Goal: Information Seeking & Learning: Learn about a topic

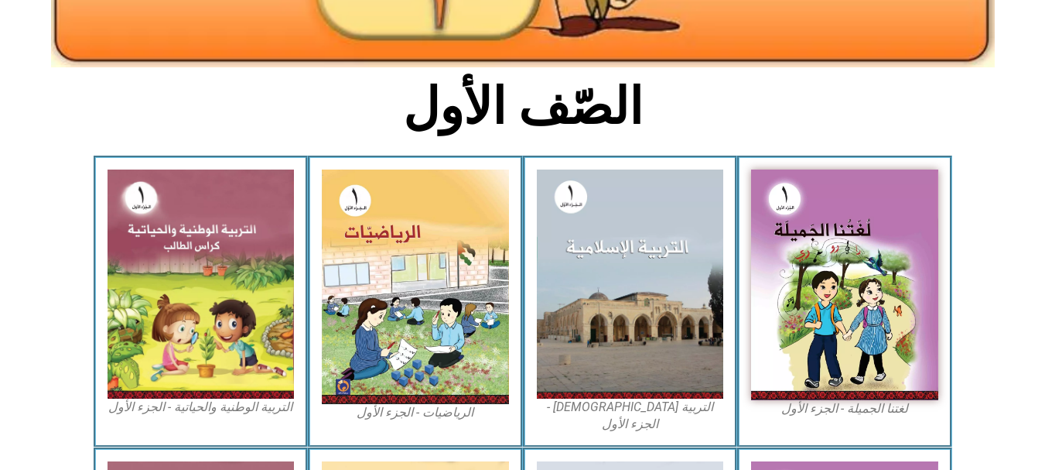
scroll to position [323, 0]
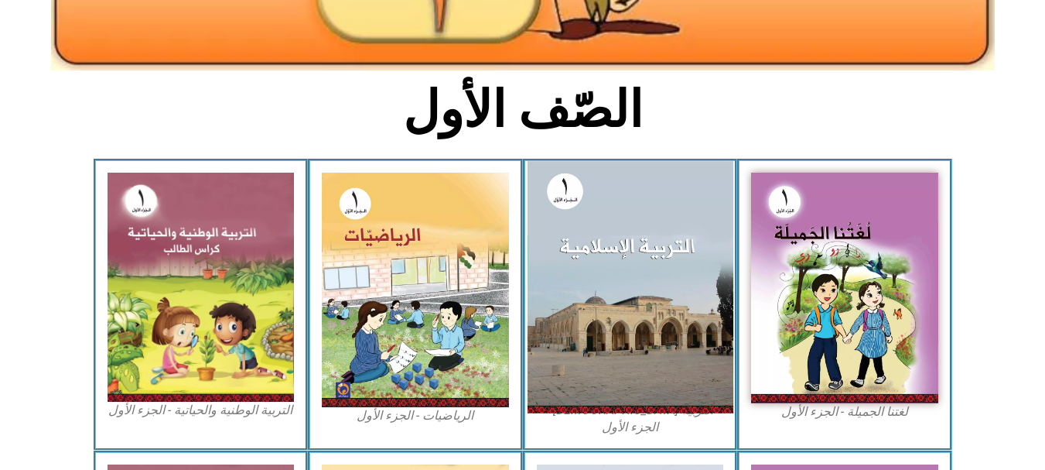
click at [649, 267] on img at bounding box center [630, 286] width 206 height 251
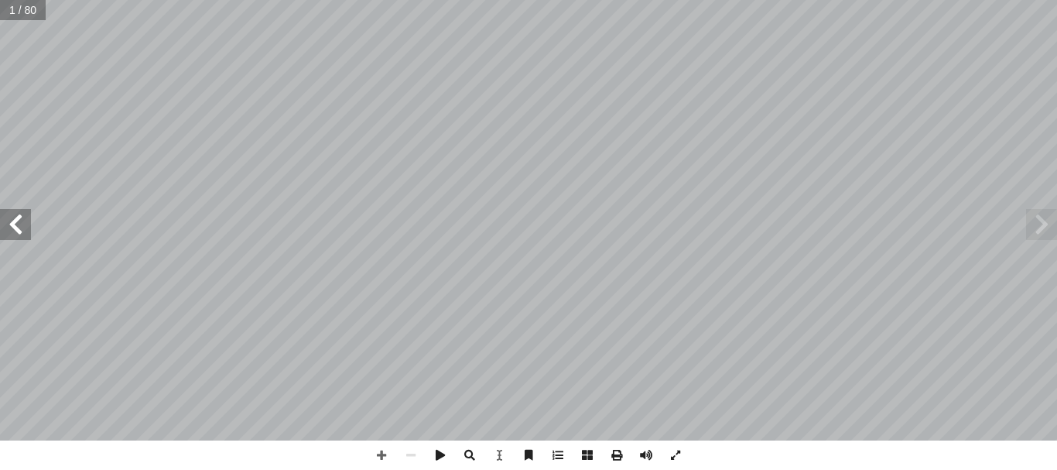
click at [20, 218] on span at bounding box center [15, 224] width 31 height 31
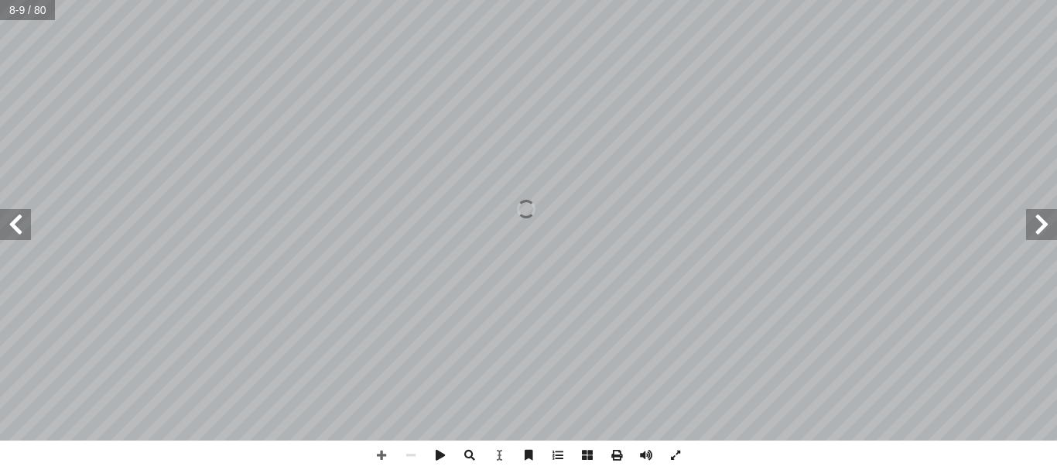
click at [20, 218] on span at bounding box center [15, 224] width 31 height 31
click at [465, 449] on span at bounding box center [469, 454] width 29 height 29
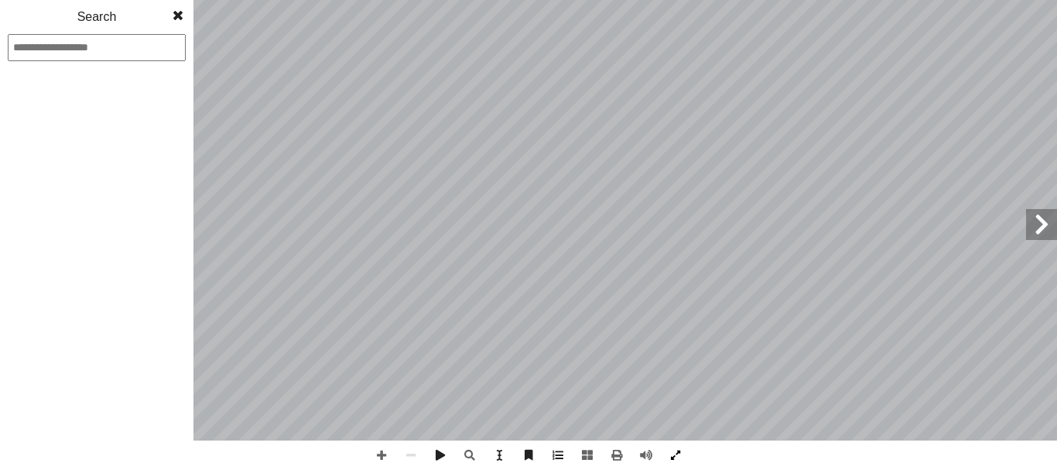
click at [671, 456] on span at bounding box center [675, 454] width 29 height 29
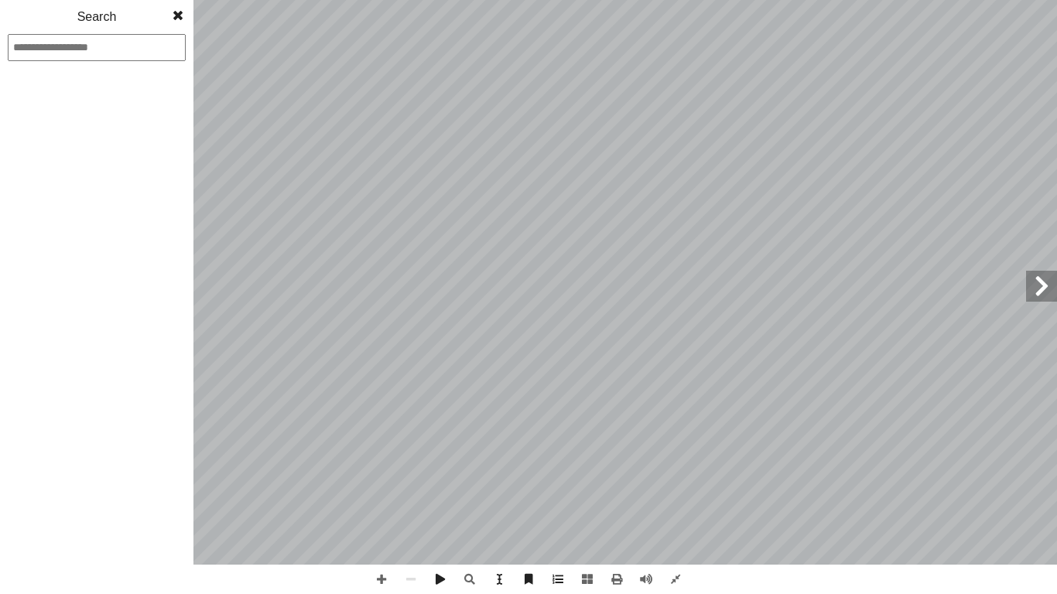
click at [177, 17] on span at bounding box center [178, 15] width 28 height 31
